Goal: Information Seeking & Learning: Learn about a topic

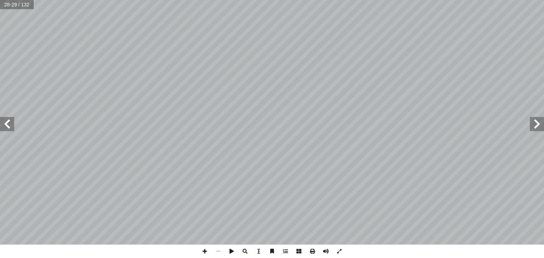
click at [6, 124] on span at bounding box center [7, 124] width 14 height 14
click at [2, 120] on span at bounding box center [7, 124] width 14 height 14
click at [6, 125] on span at bounding box center [7, 124] width 14 height 14
click at [10, 126] on span at bounding box center [7, 124] width 14 height 14
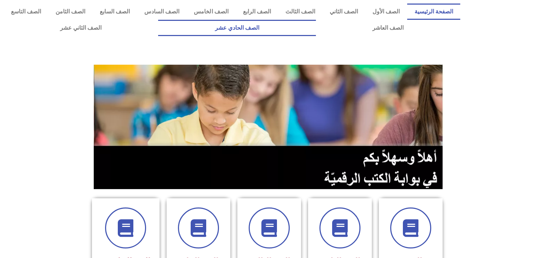
click at [316, 29] on link "الصف الحادي عشر" at bounding box center [237, 28] width 158 height 16
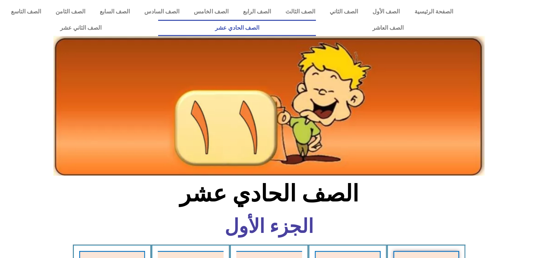
click at [364, 207] on h2 "الصف الحادي عشر" at bounding box center [269, 194] width 234 height 28
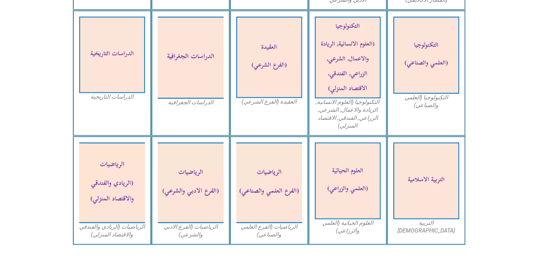
scroll to position [354, 0]
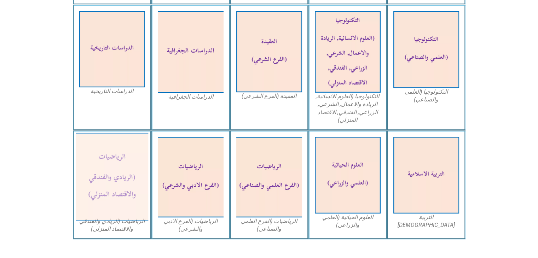
click at [105, 186] on img at bounding box center [112, 177] width 73 height 88
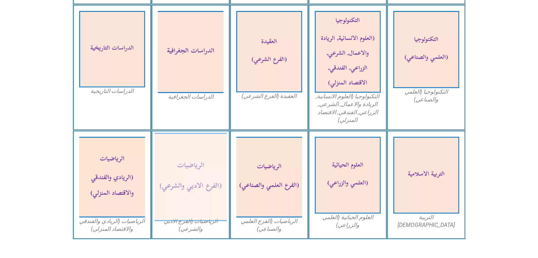
click at [205, 197] on img at bounding box center [190, 177] width 73 height 88
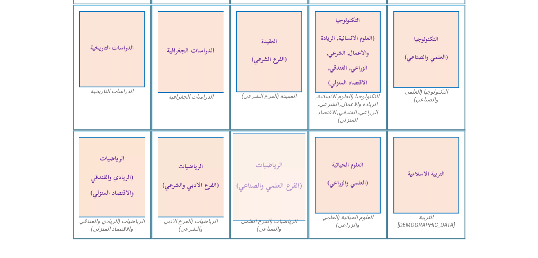
click at [265, 150] on img at bounding box center [269, 177] width 73 height 88
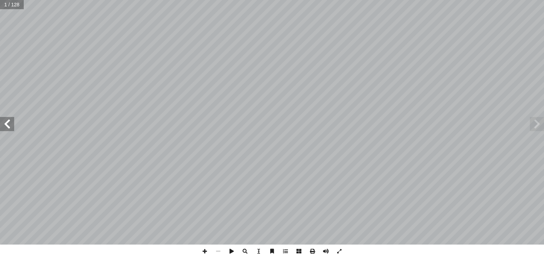
click at [6, 125] on span at bounding box center [7, 124] width 14 height 14
click at [7, 123] on span at bounding box center [7, 124] width 14 height 14
click at [7, 122] on span at bounding box center [7, 124] width 14 height 14
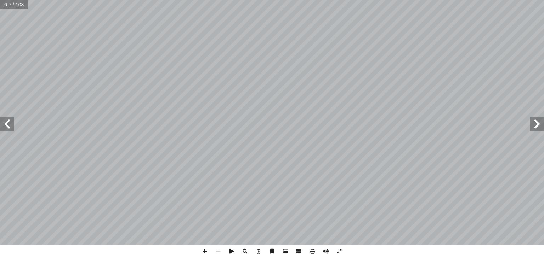
click at [7, 122] on span at bounding box center [7, 124] width 14 height 14
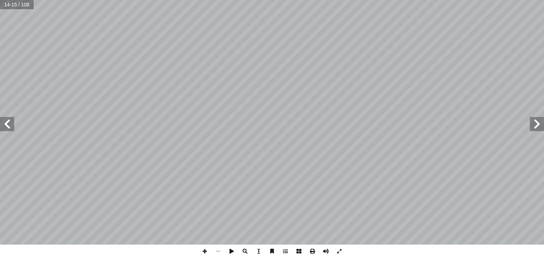
click at [7, 122] on span at bounding box center [7, 124] width 14 height 14
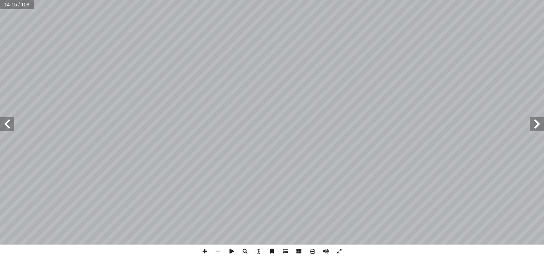
click at [7, 122] on span at bounding box center [7, 124] width 14 height 14
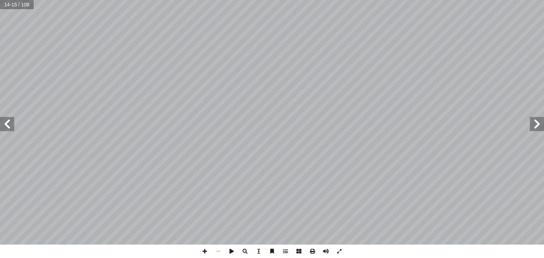
click at [7, 122] on span at bounding box center [7, 124] width 14 height 14
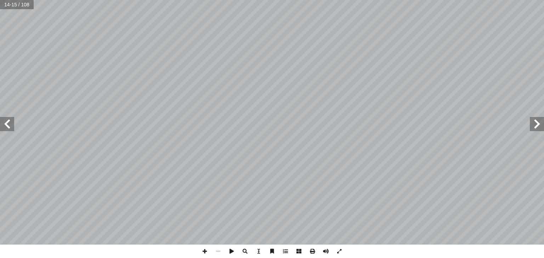
click at [7, 122] on span at bounding box center [7, 124] width 14 height 14
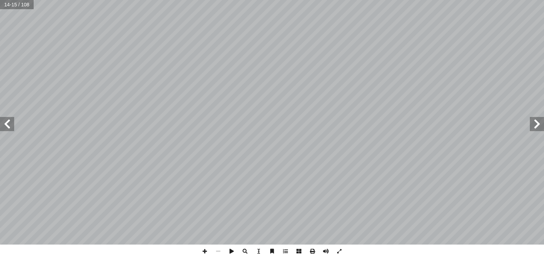
click at [7, 122] on span at bounding box center [7, 124] width 14 height 14
click at [10, 125] on span at bounding box center [7, 124] width 14 height 14
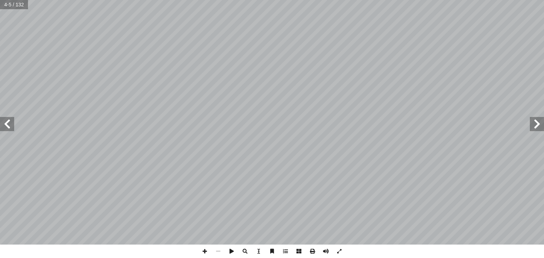
click at [10, 125] on span at bounding box center [7, 124] width 14 height 14
click at [8, 124] on span at bounding box center [7, 124] width 14 height 14
click at [2, 125] on span at bounding box center [7, 124] width 14 height 14
